Goal: Find specific page/section

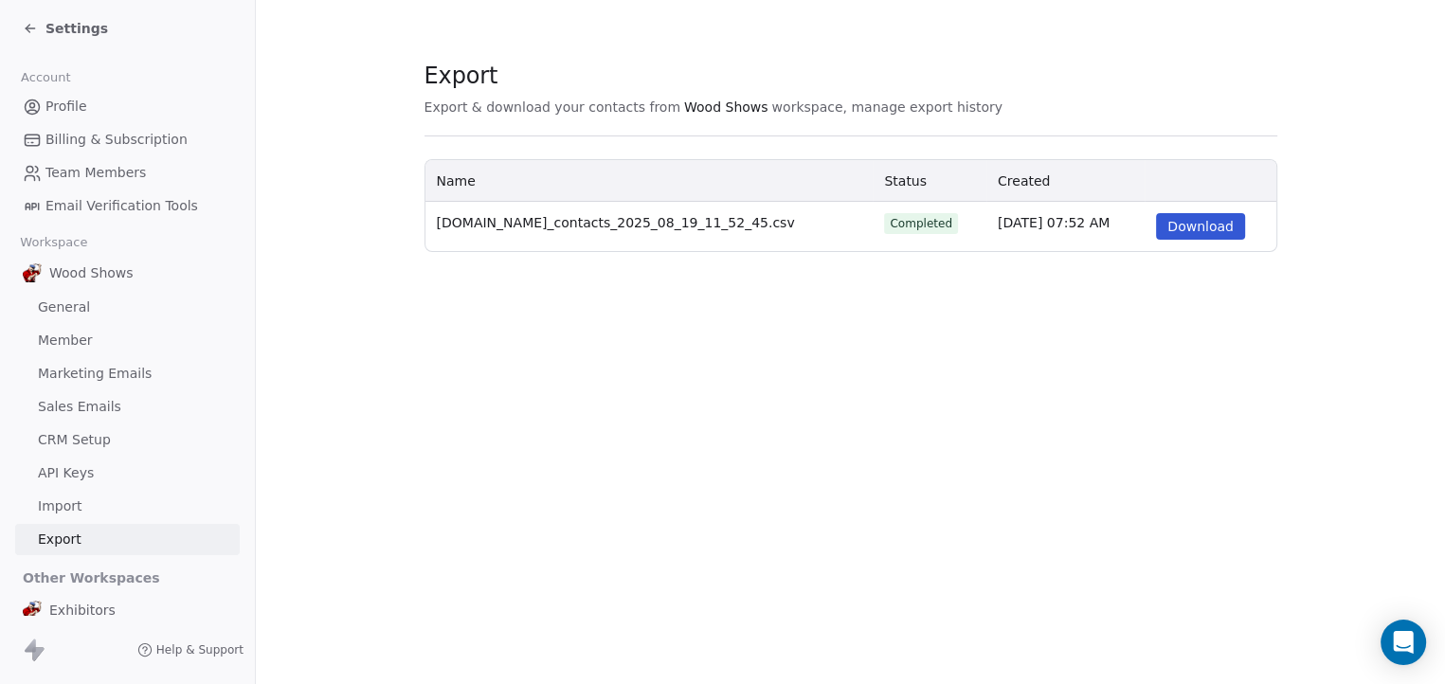
click at [70, 296] on link "General" at bounding box center [127, 307] width 225 height 31
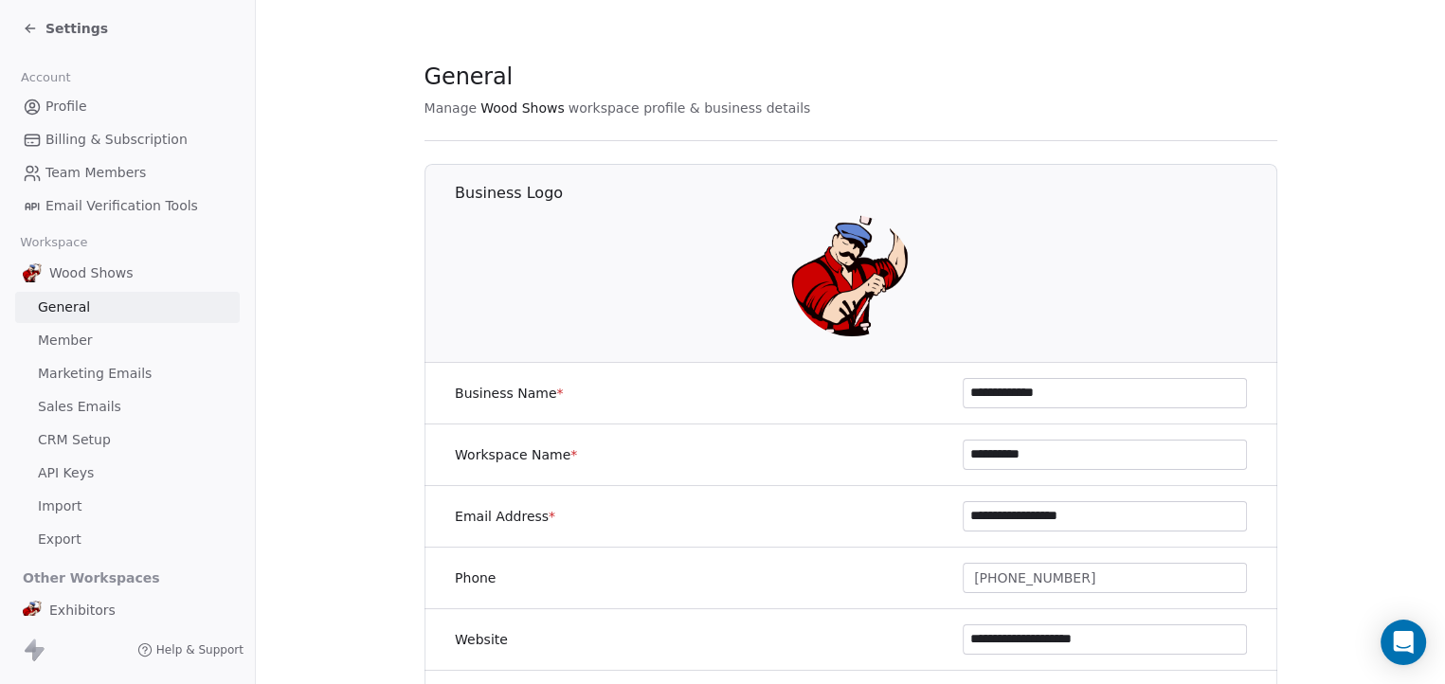
click at [83, 279] on span "Wood Shows" at bounding box center [91, 272] width 84 height 19
click at [20, 26] on div "Settings" at bounding box center [127, 28] width 255 height 57
click at [36, 27] on icon at bounding box center [30, 28] width 15 height 15
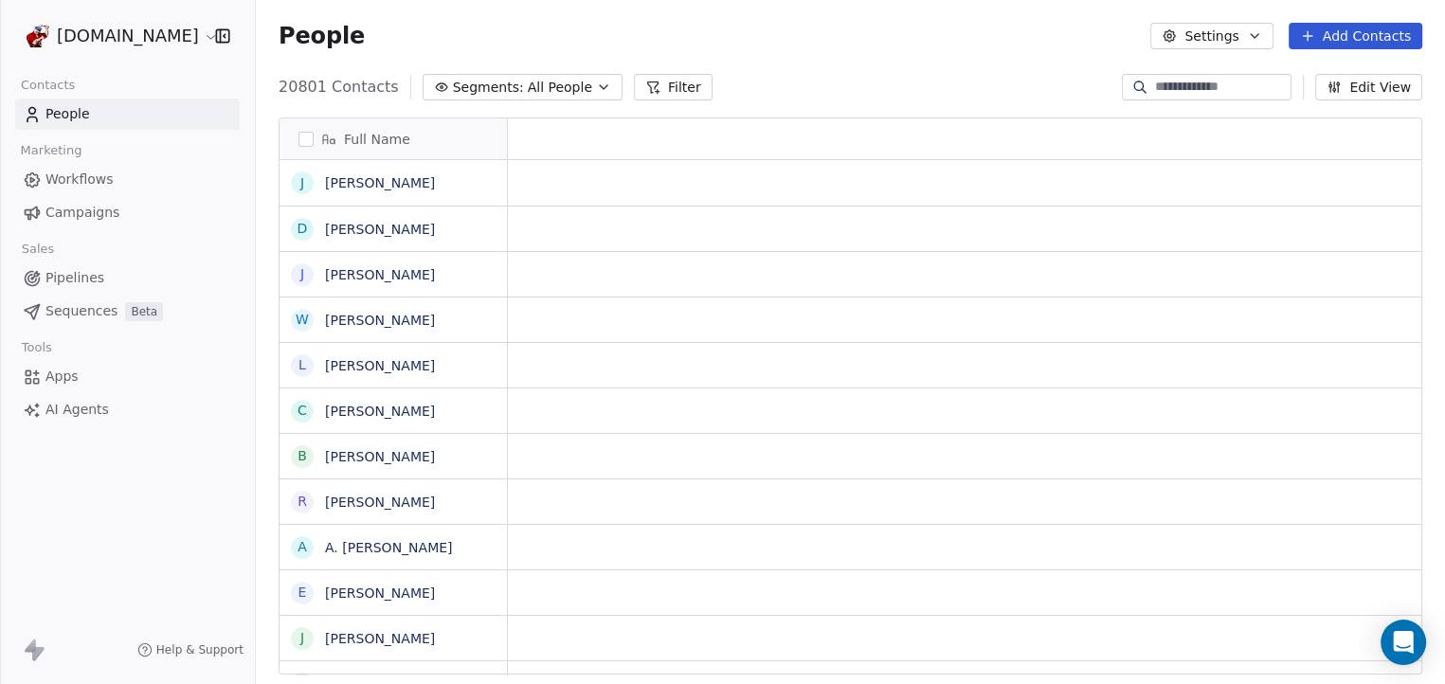
scroll to position [591, 1177]
